Goal: Task Accomplishment & Management: Use online tool/utility

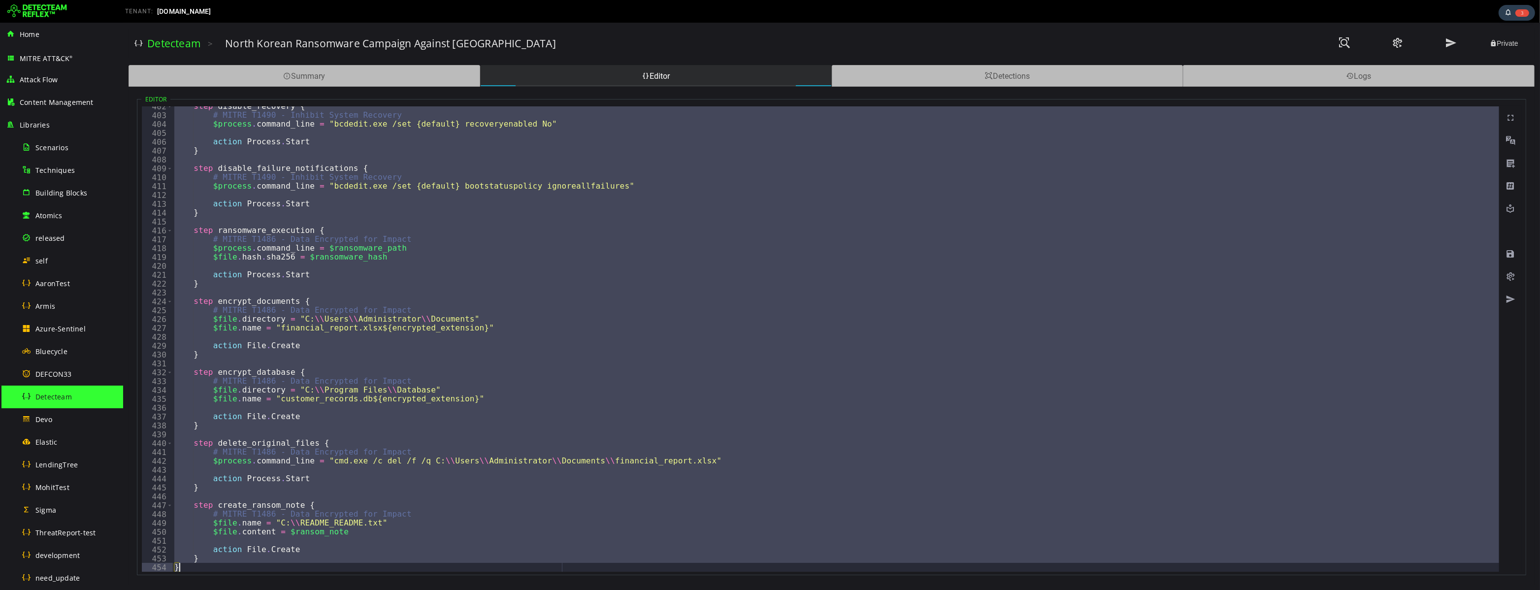
scroll to position [3559, 0]
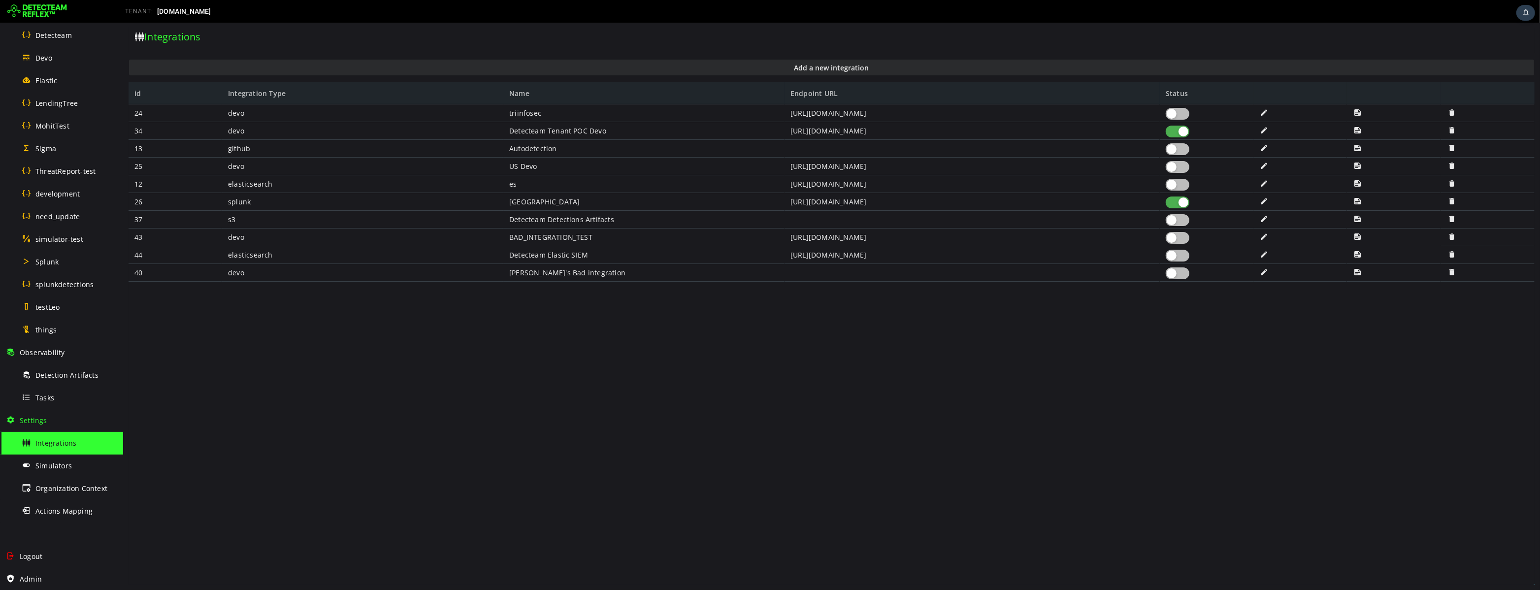
scroll to position [361, 0]
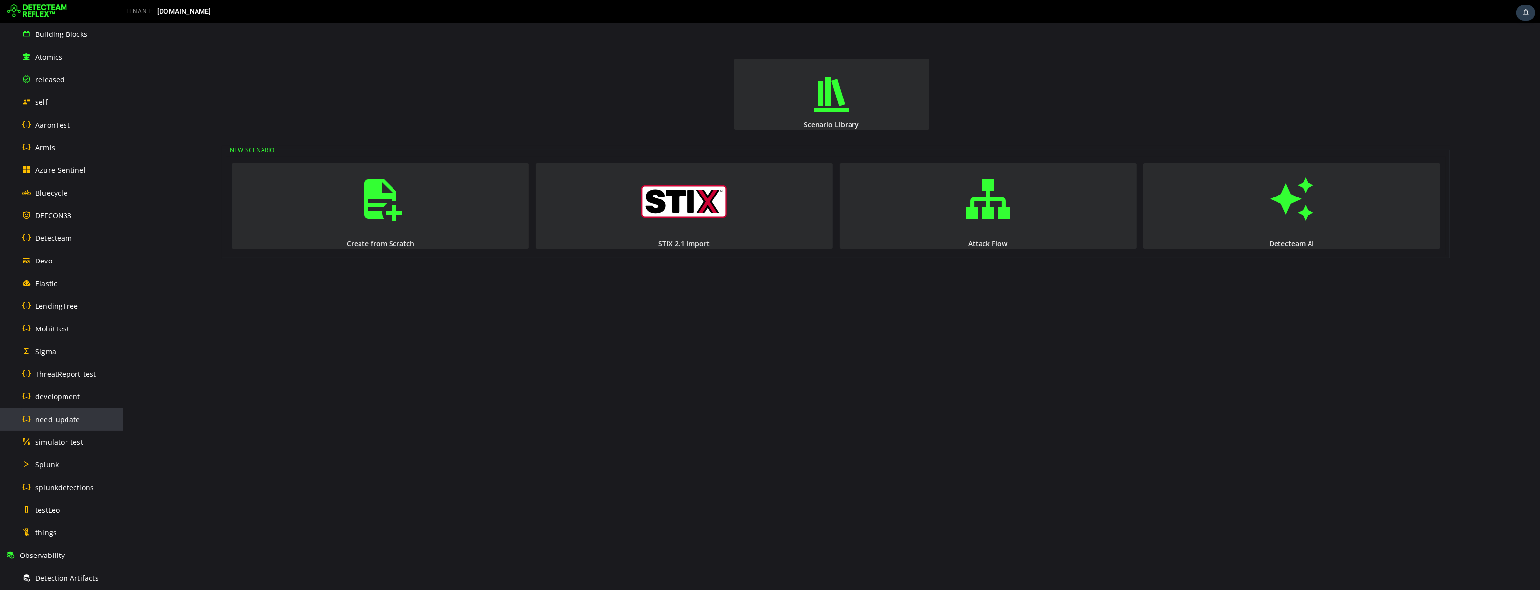
scroll to position [231, 0]
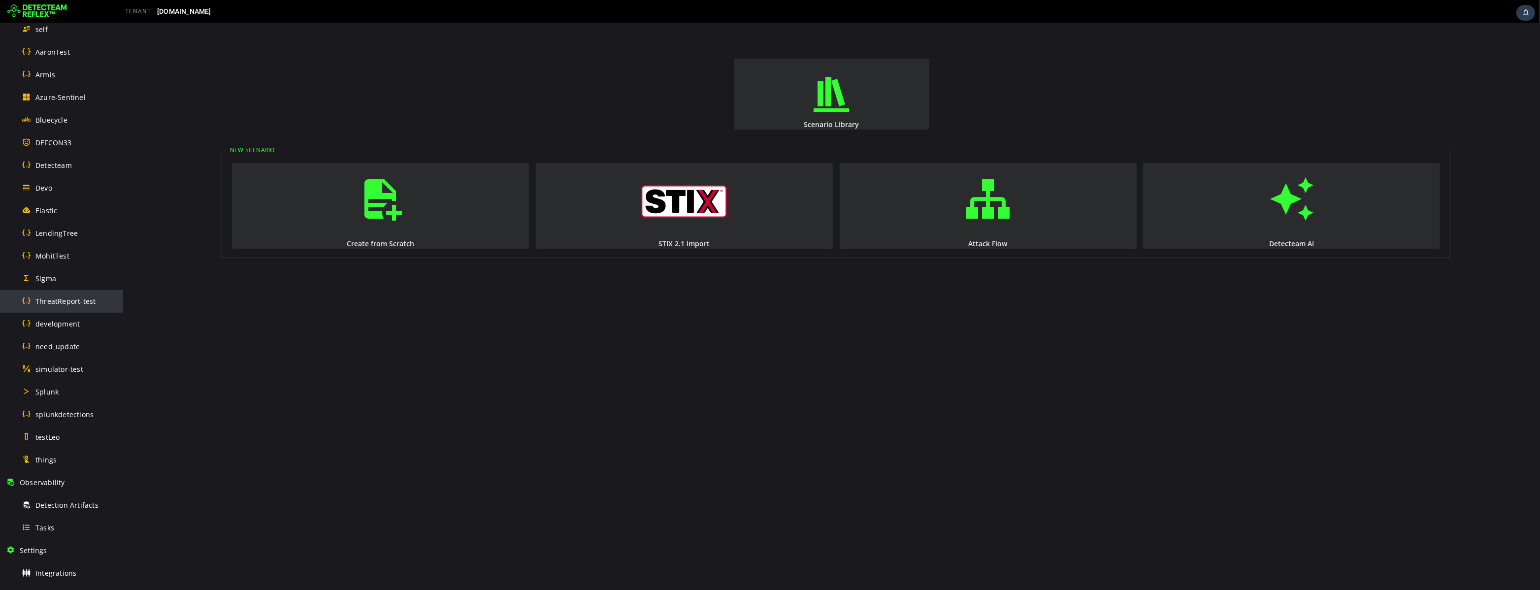
click at [66, 303] on span "ThreatReport-test" at bounding box center [65, 300] width 60 height 9
click at [41, 11] on img at bounding box center [37, 11] width 60 height 16
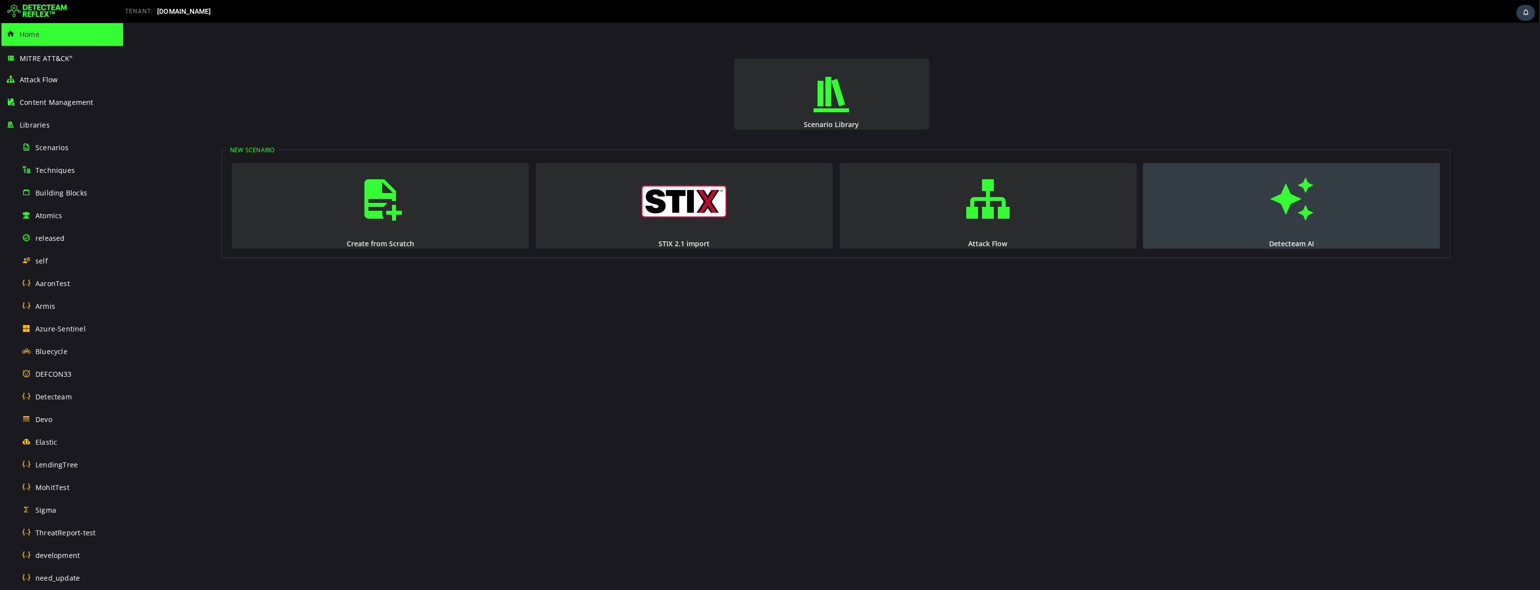
click at [1286, 210] on span "button" at bounding box center [1291, 198] width 10 height 67
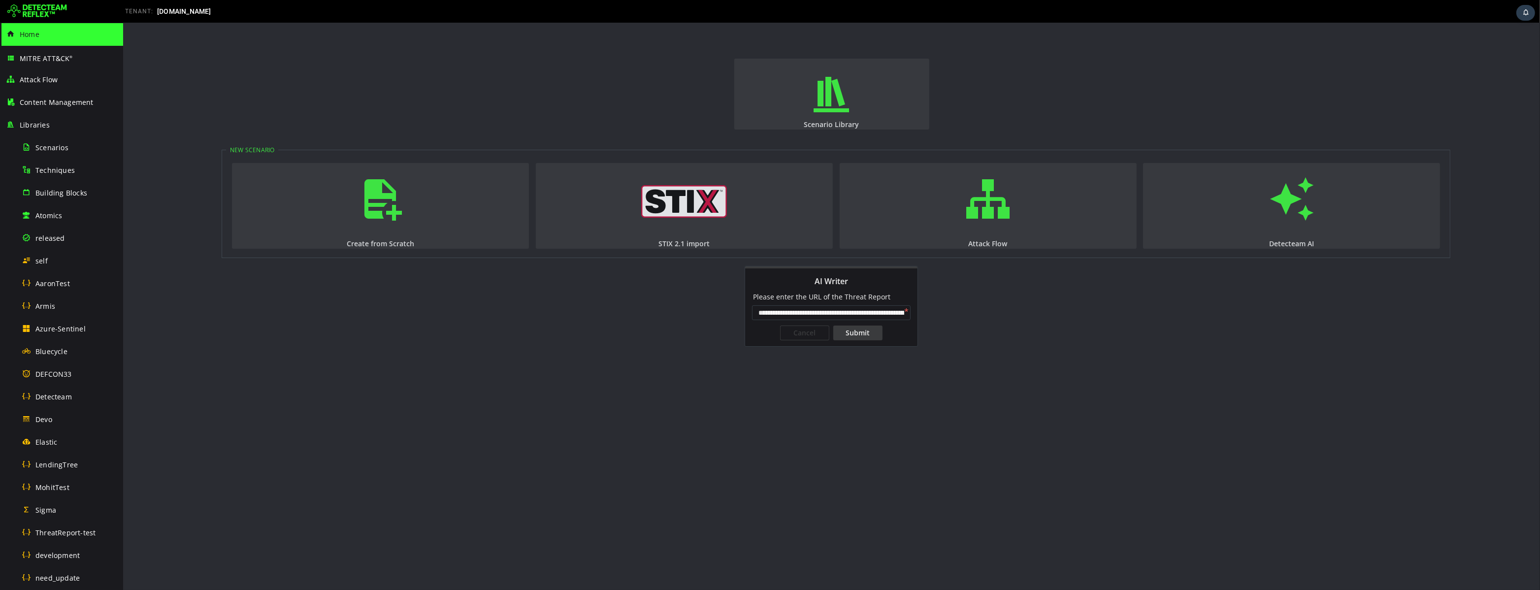
scroll to position [0, 230]
type input "**********"
click at [867, 334] on div "Submit" at bounding box center [857, 333] width 49 height 15
